Goal: Answer question/provide support

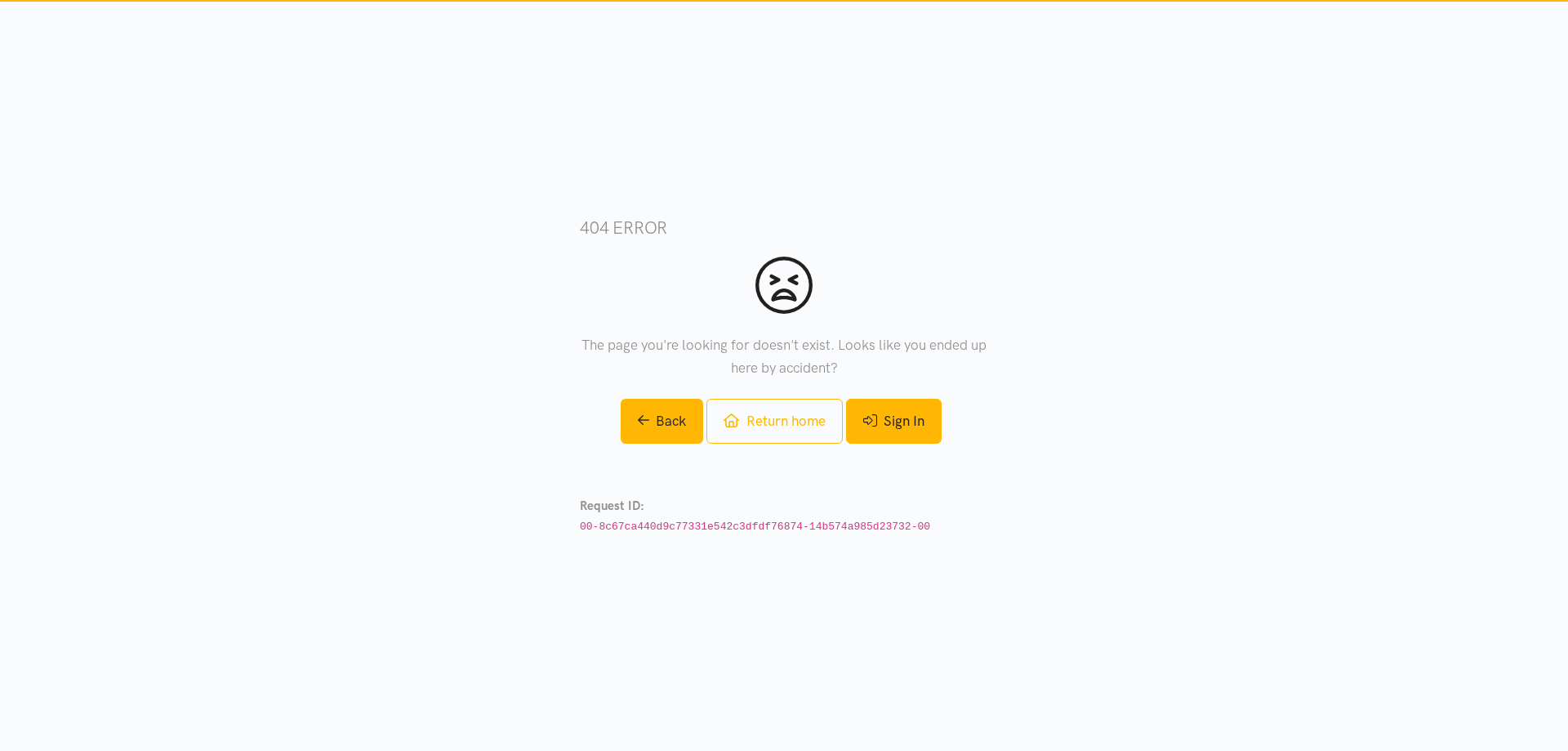
click at [935, 408] on link "Sign In" at bounding box center [894, 421] width 95 height 45
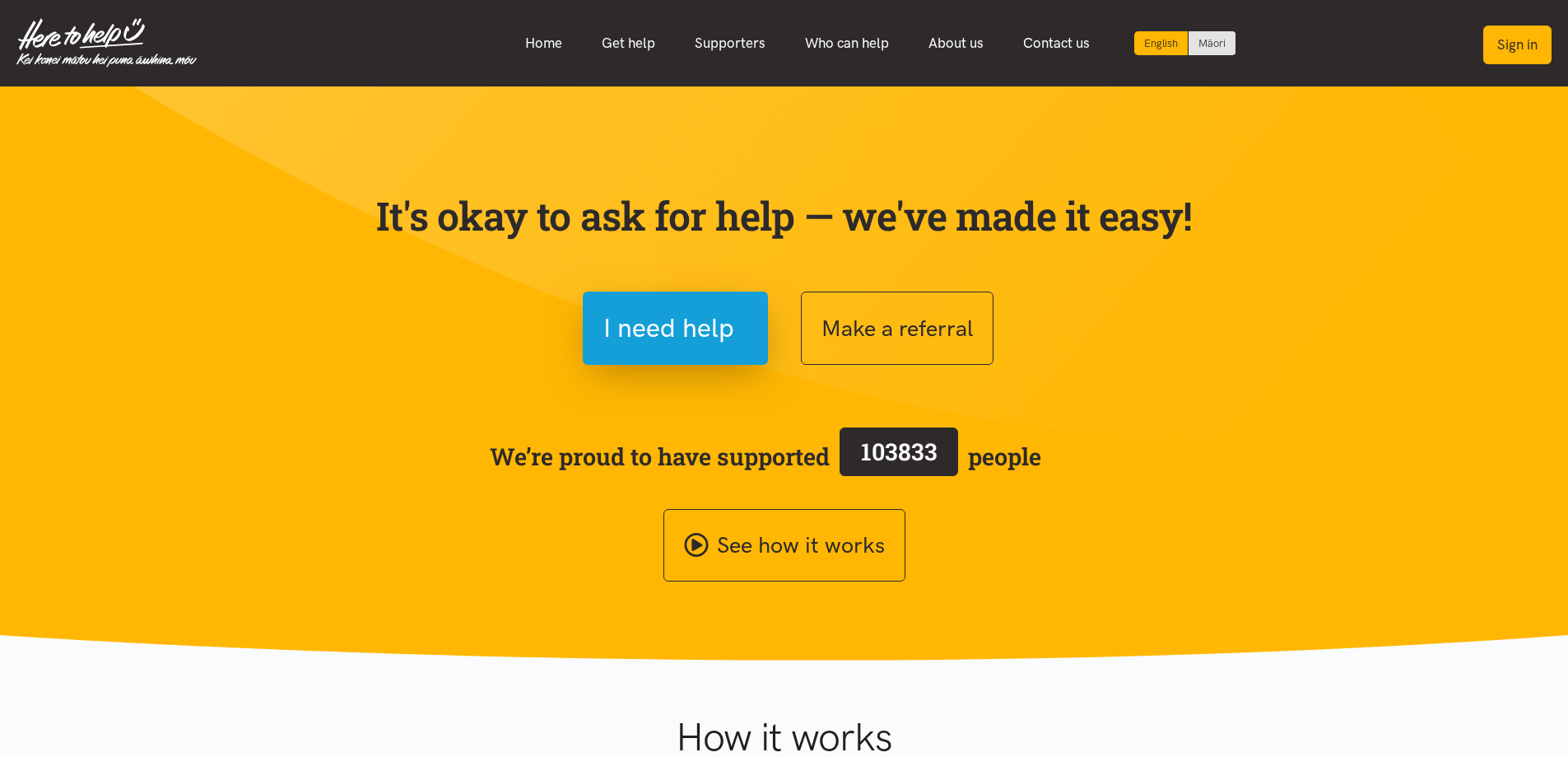
click at [1502, 46] on button "Sign in" at bounding box center [1518, 45] width 69 height 39
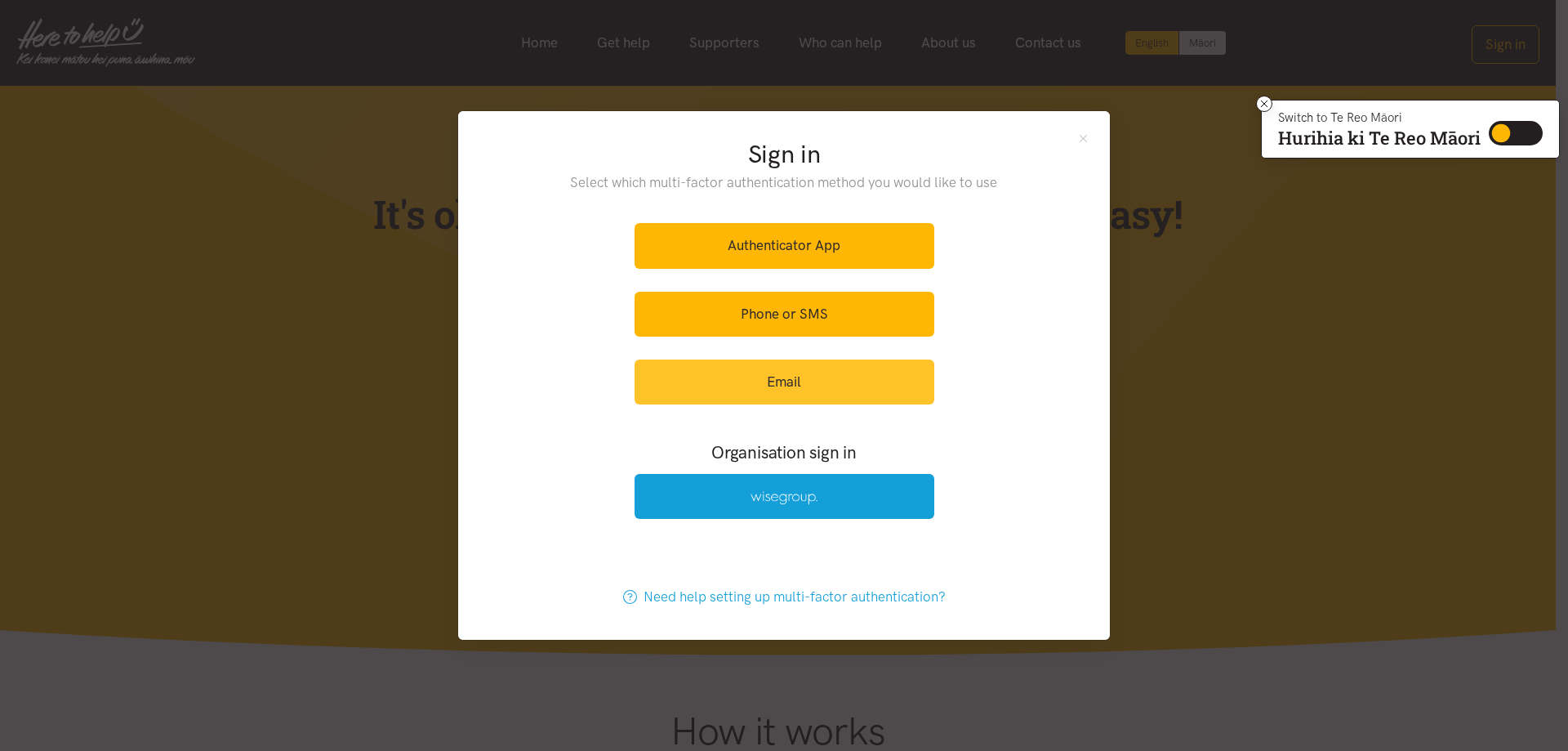
click at [878, 380] on link "Email" at bounding box center [784, 382] width 299 height 45
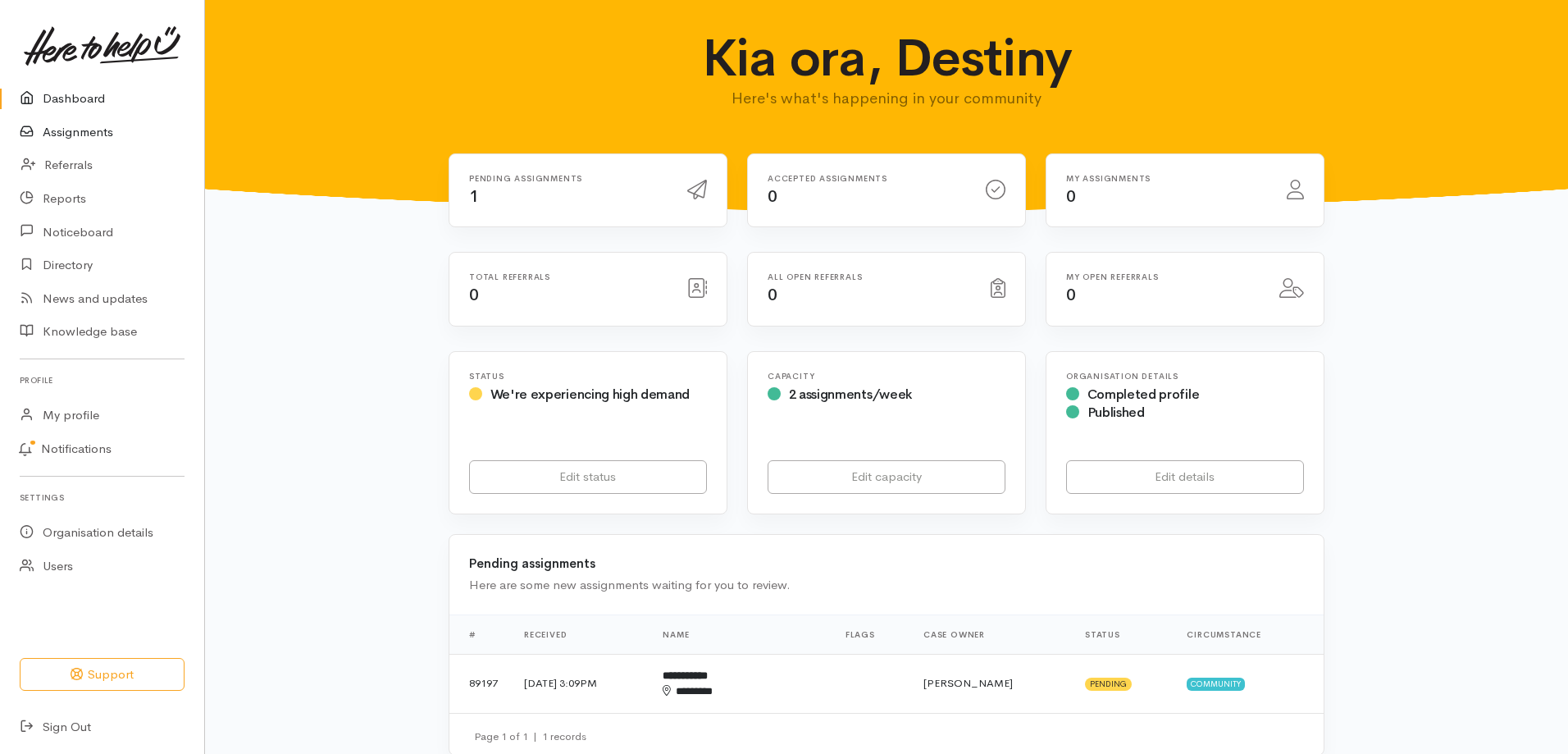
click at [88, 123] on link "Assignments" at bounding box center [101, 132] width 204 height 33
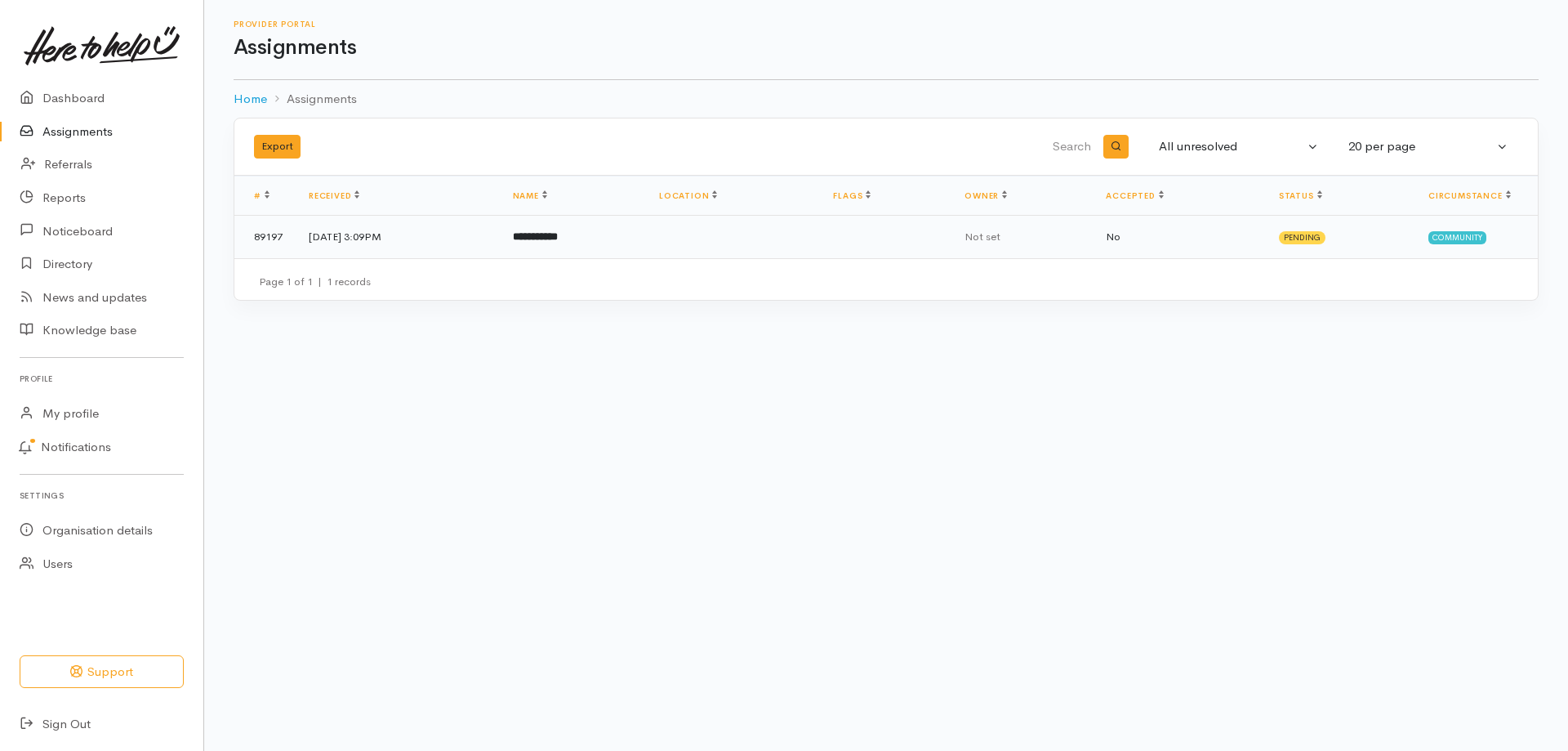
click at [416, 238] on td "26 Sep 2025, 3:09PM" at bounding box center [398, 236] width 204 height 43
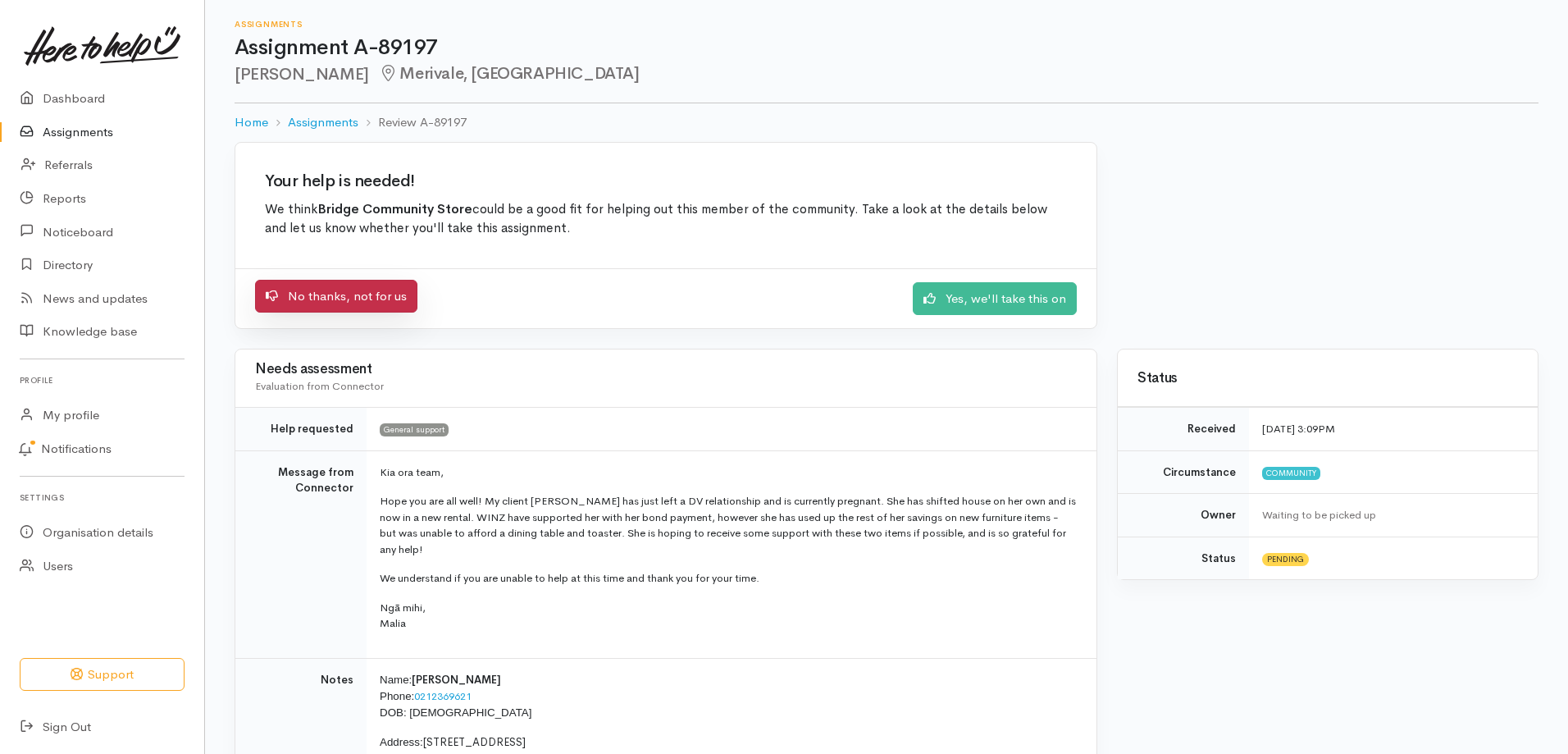
click at [403, 294] on link "No thanks, not for us" at bounding box center [336, 296] width 162 height 33
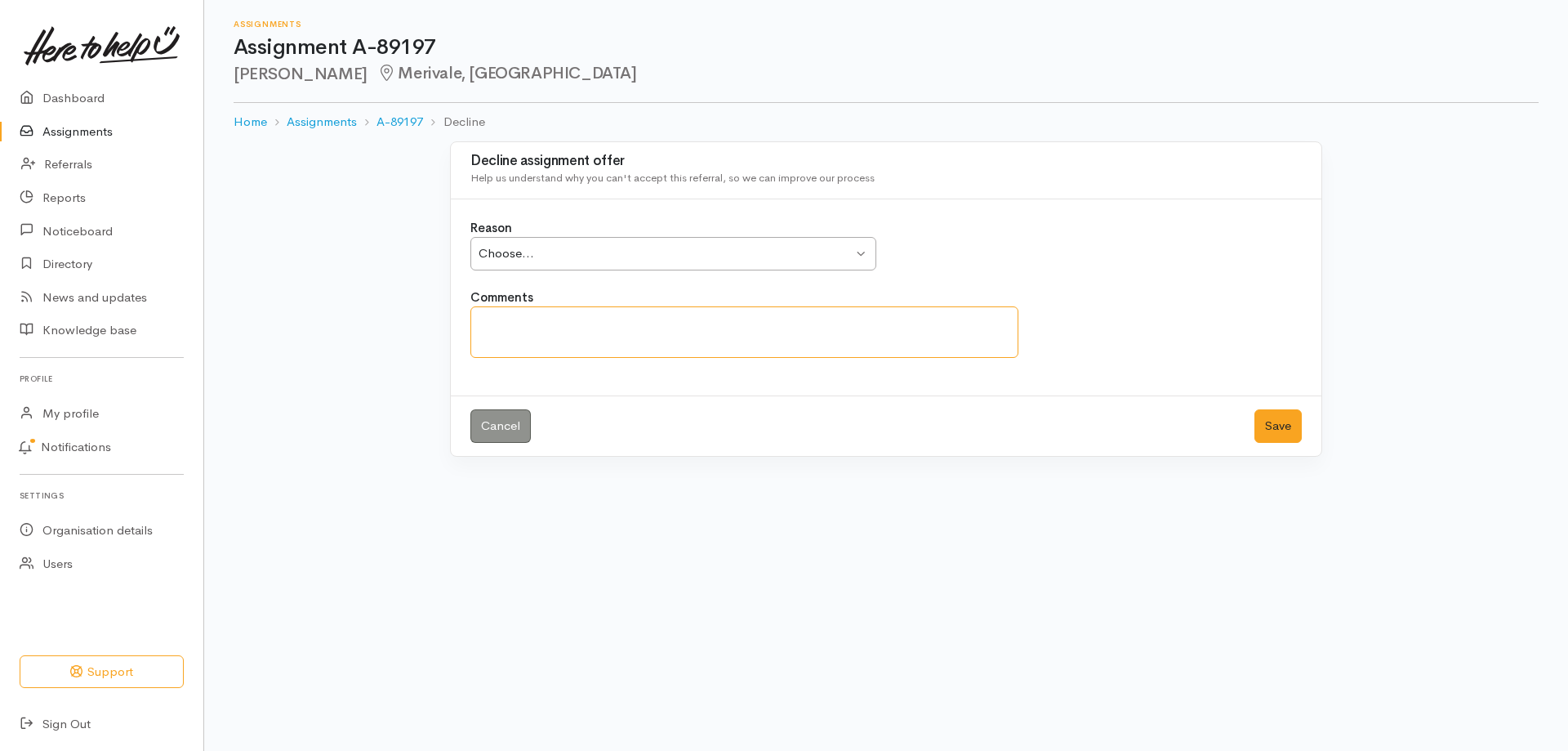
click at [528, 324] on textarea "Comments" at bounding box center [744, 332] width 548 height 51
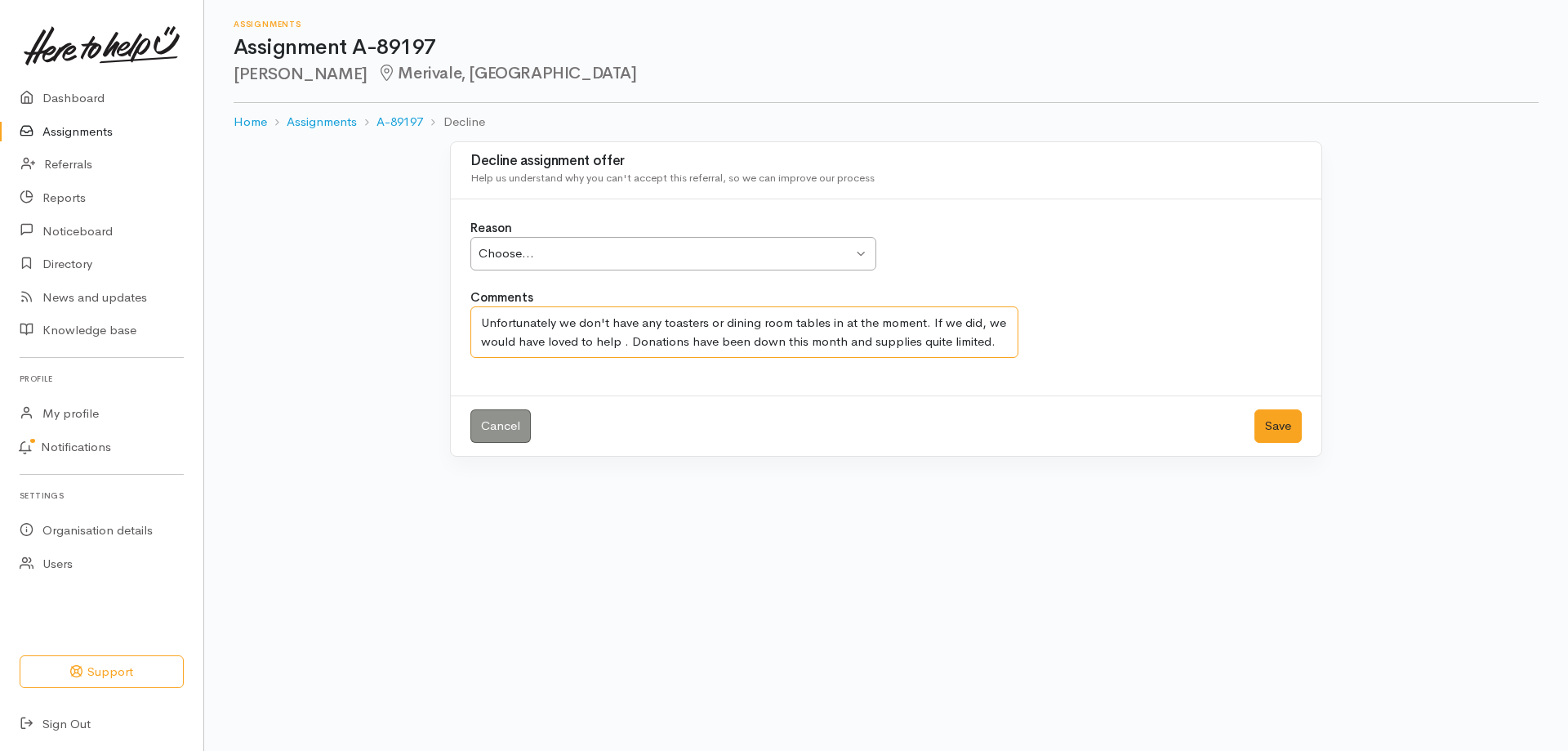
click at [805, 247] on div "Choose..." at bounding box center [666, 254] width 374 height 19
type textarea "Unfortunately we don't have any toasters or dining room tables in at the moment…"
click at [1278, 418] on button "Save" at bounding box center [1278, 425] width 47 height 33
